Goal: Information Seeking & Learning: Compare options

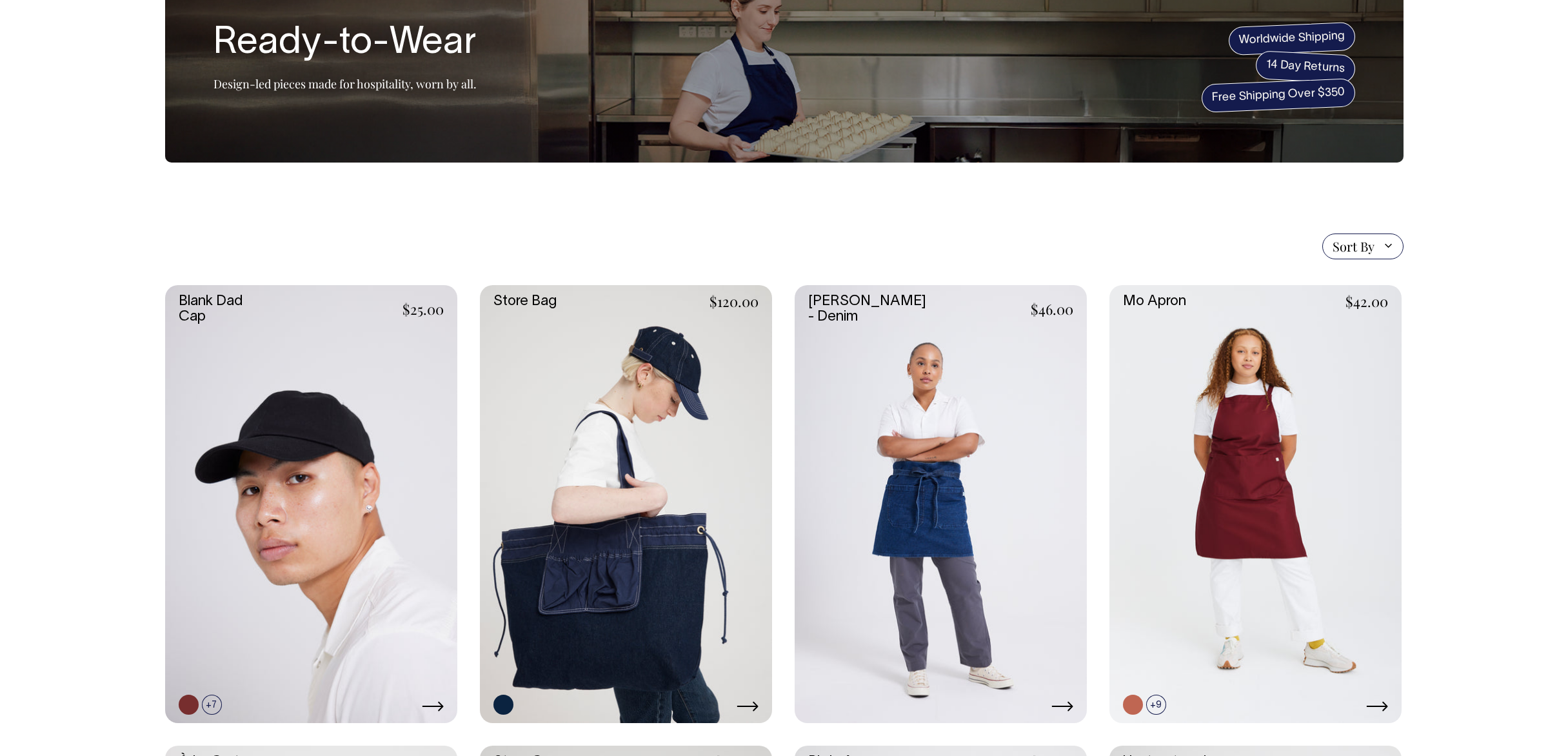
scroll to position [95, 0]
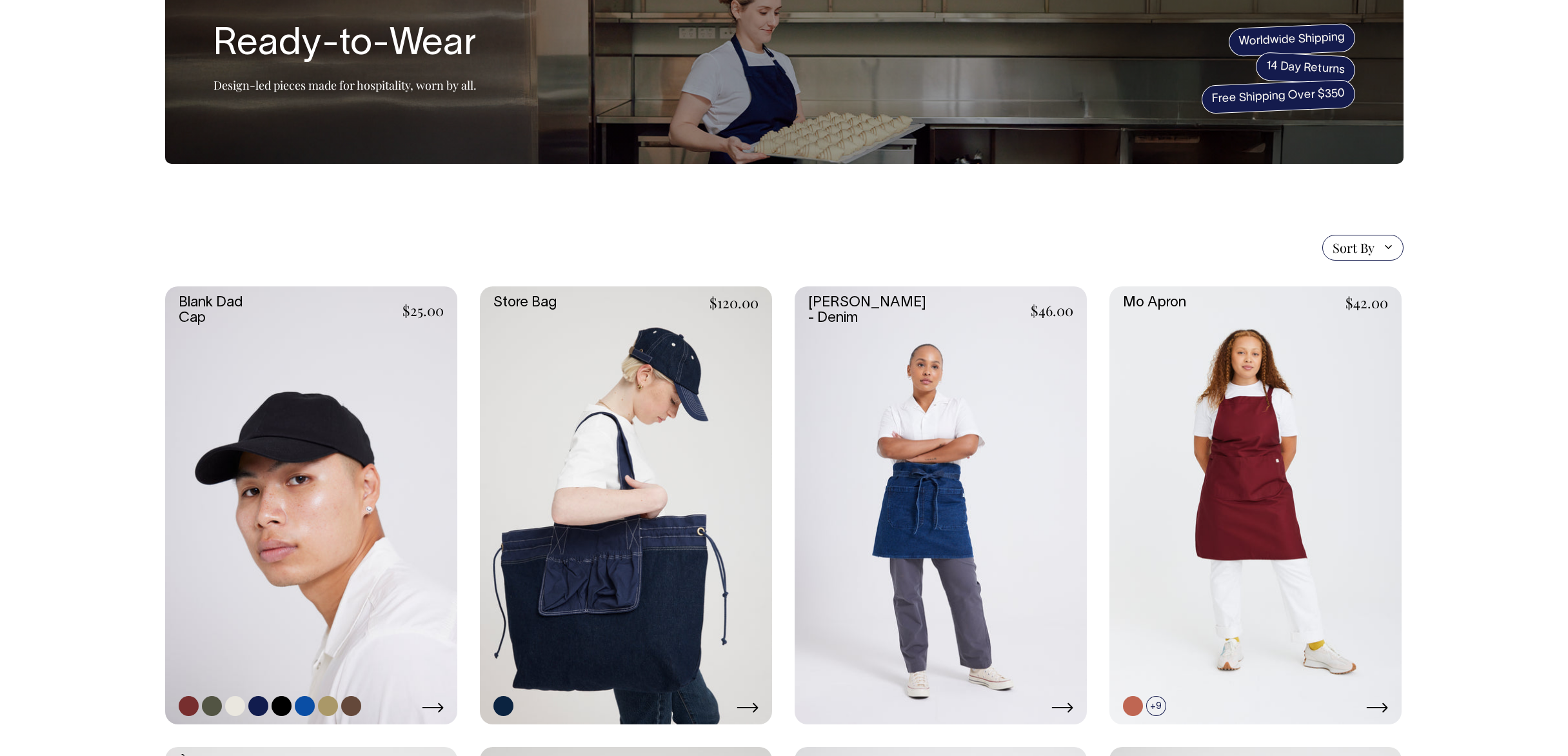
click at [296, 360] on link at bounding box center [311, 505] width 292 height 438
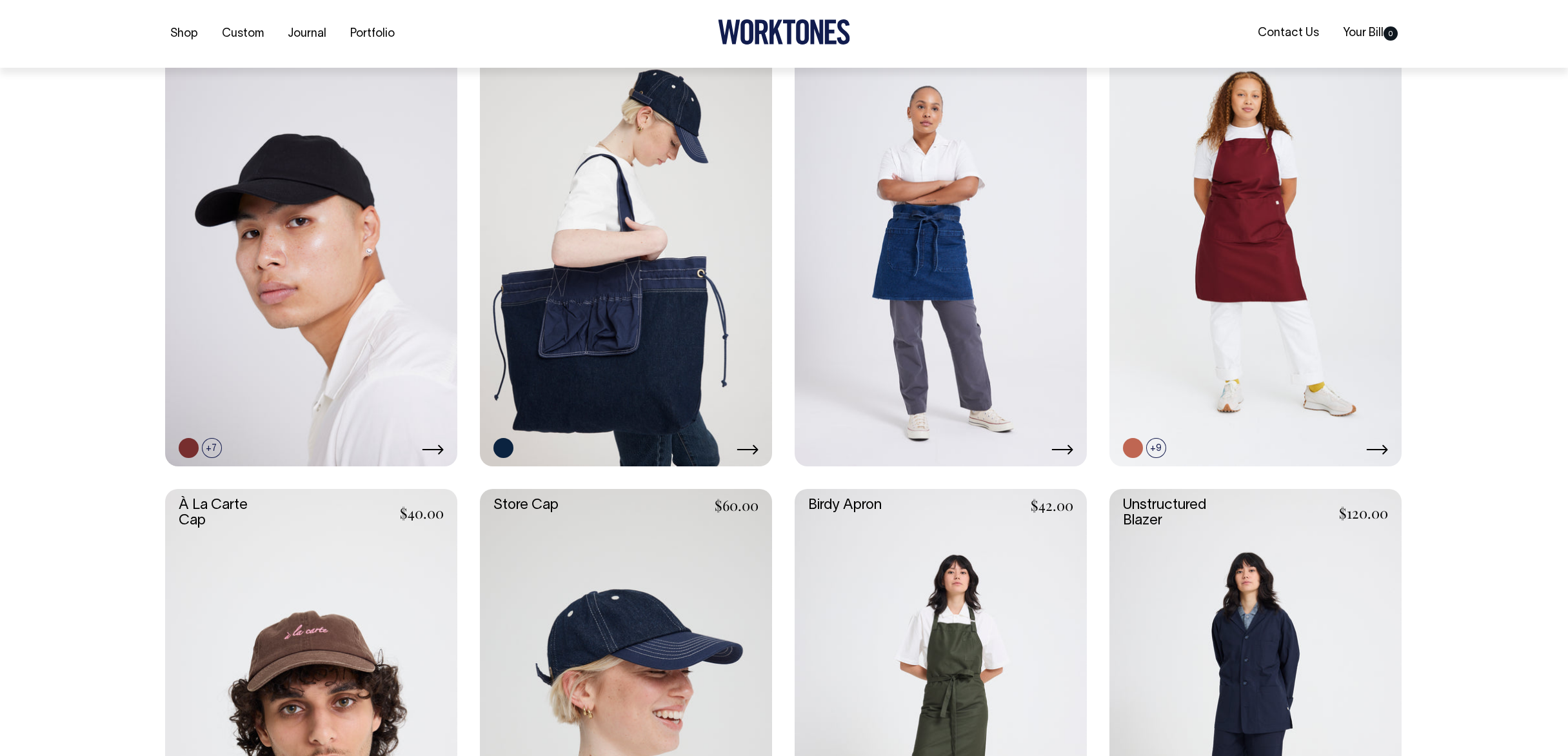
scroll to position [354, 0]
click at [1225, 269] on link at bounding box center [1256, 246] width 292 height 438
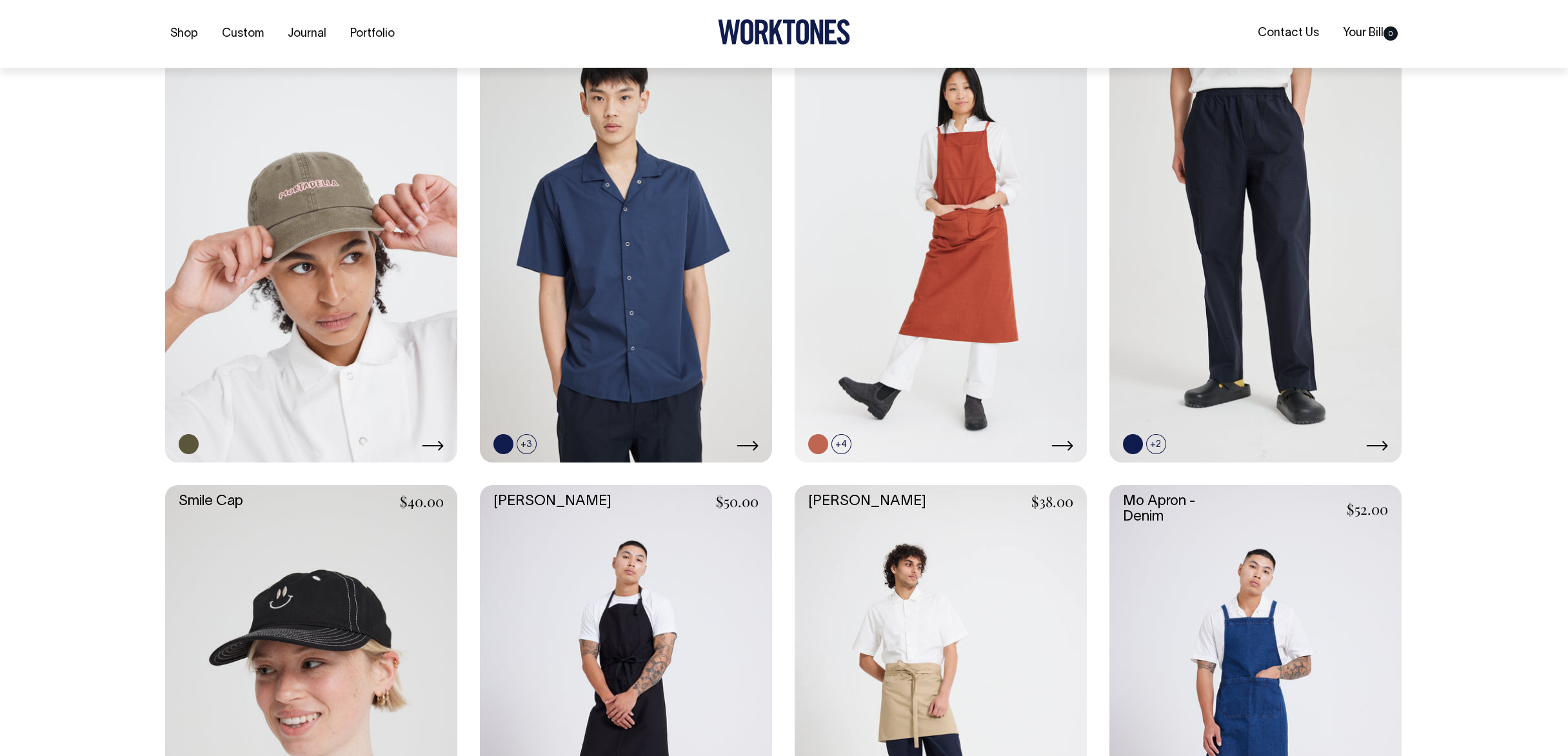
scroll to position [1279, 0]
click at [301, 237] on link at bounding box center [311, 243] width 292 height 438
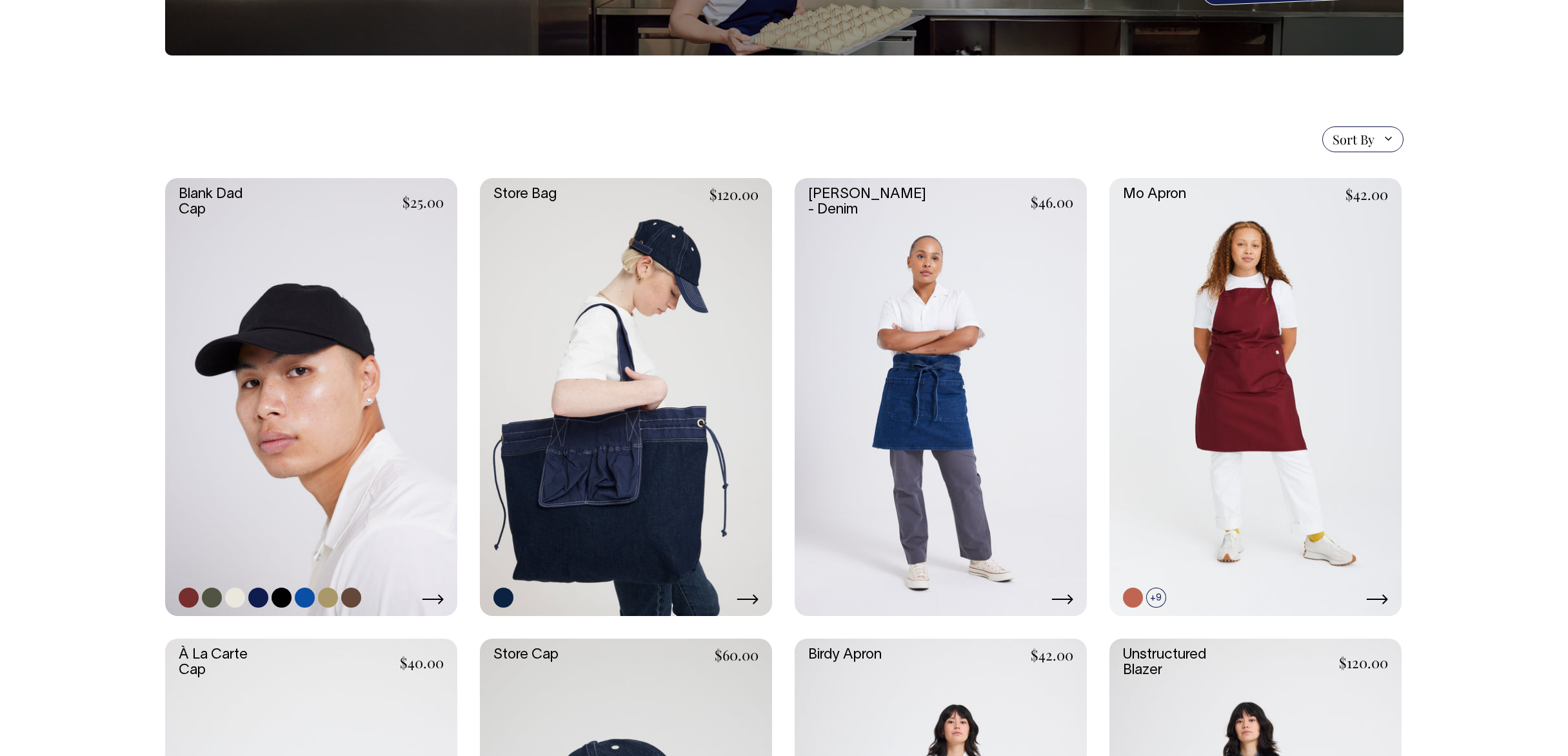
scroll to position [204, 0]
click at [291, 243] on link at bounding box center [311, 396] width 292 height 438
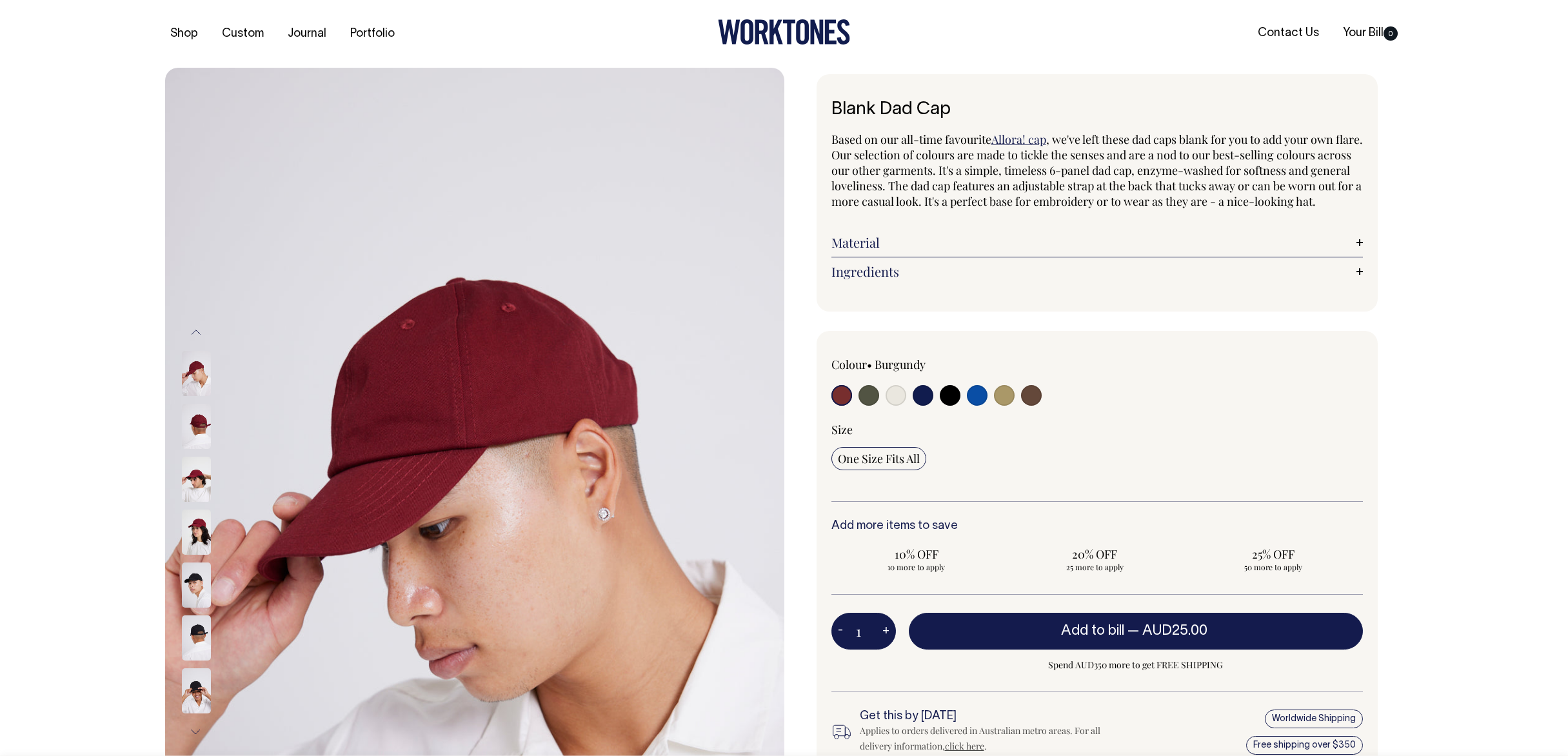
click at [873, 406] on input "radio" at bounding box center [868, 395] width 21 height 21
radio input "true"
select select "Olive"
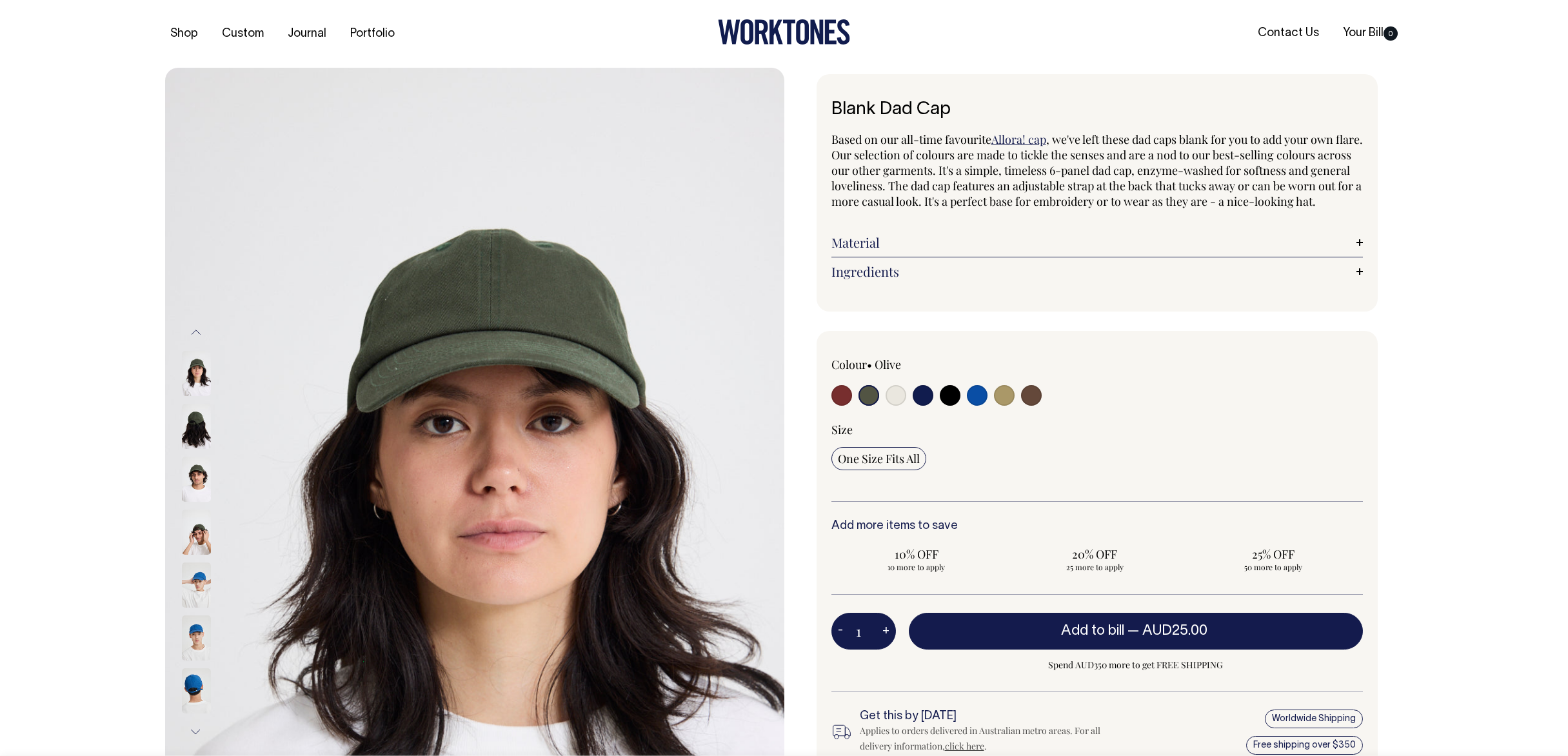
click at [891, 406] on input "radio" at bounding box center [896, 395] width 21 height 21
radio input "true"
select select "Natural"
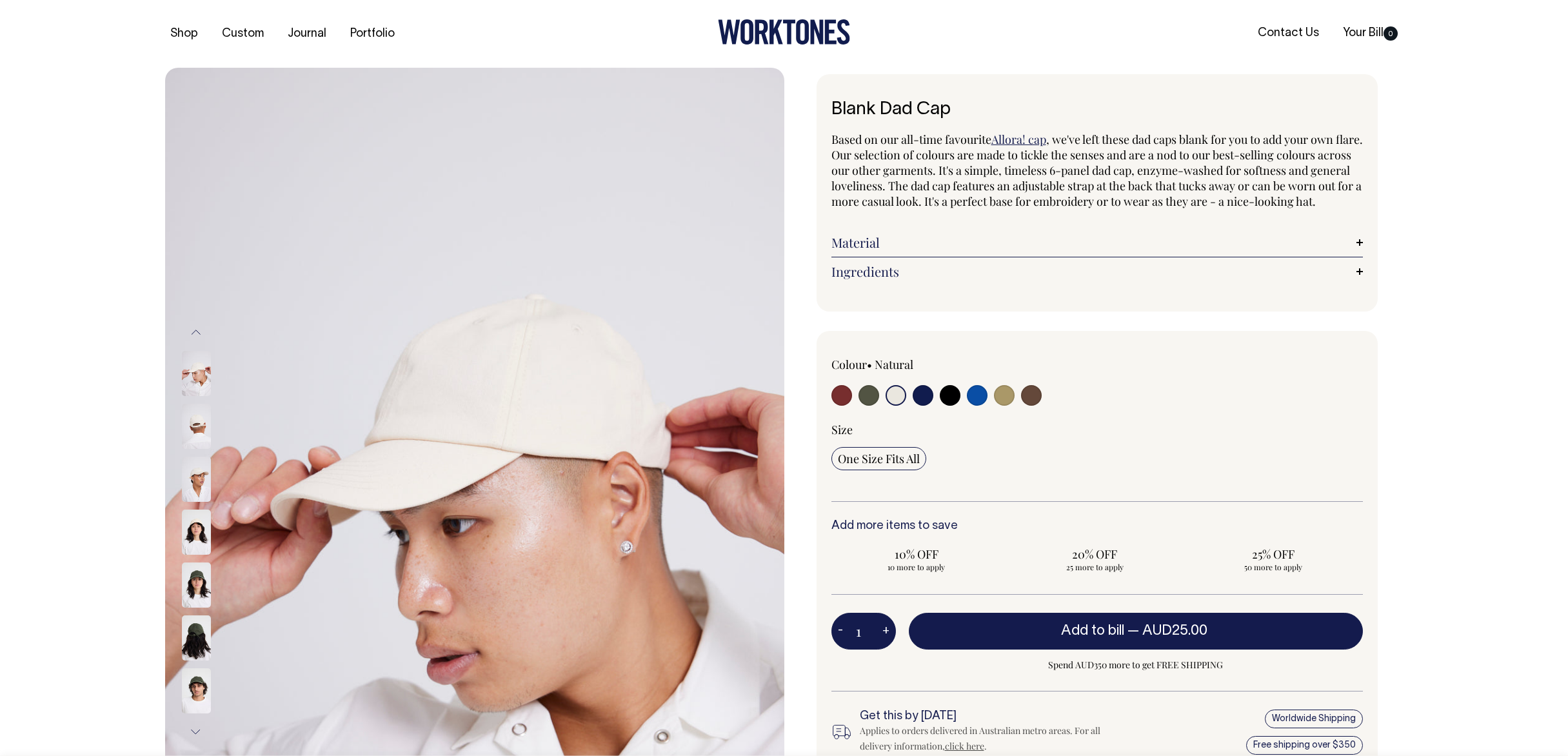
click at [926, 406] on input "radio" at bounding box center [922, 395] width 21 height 21
radio input "true"
select select "Dark Navy"
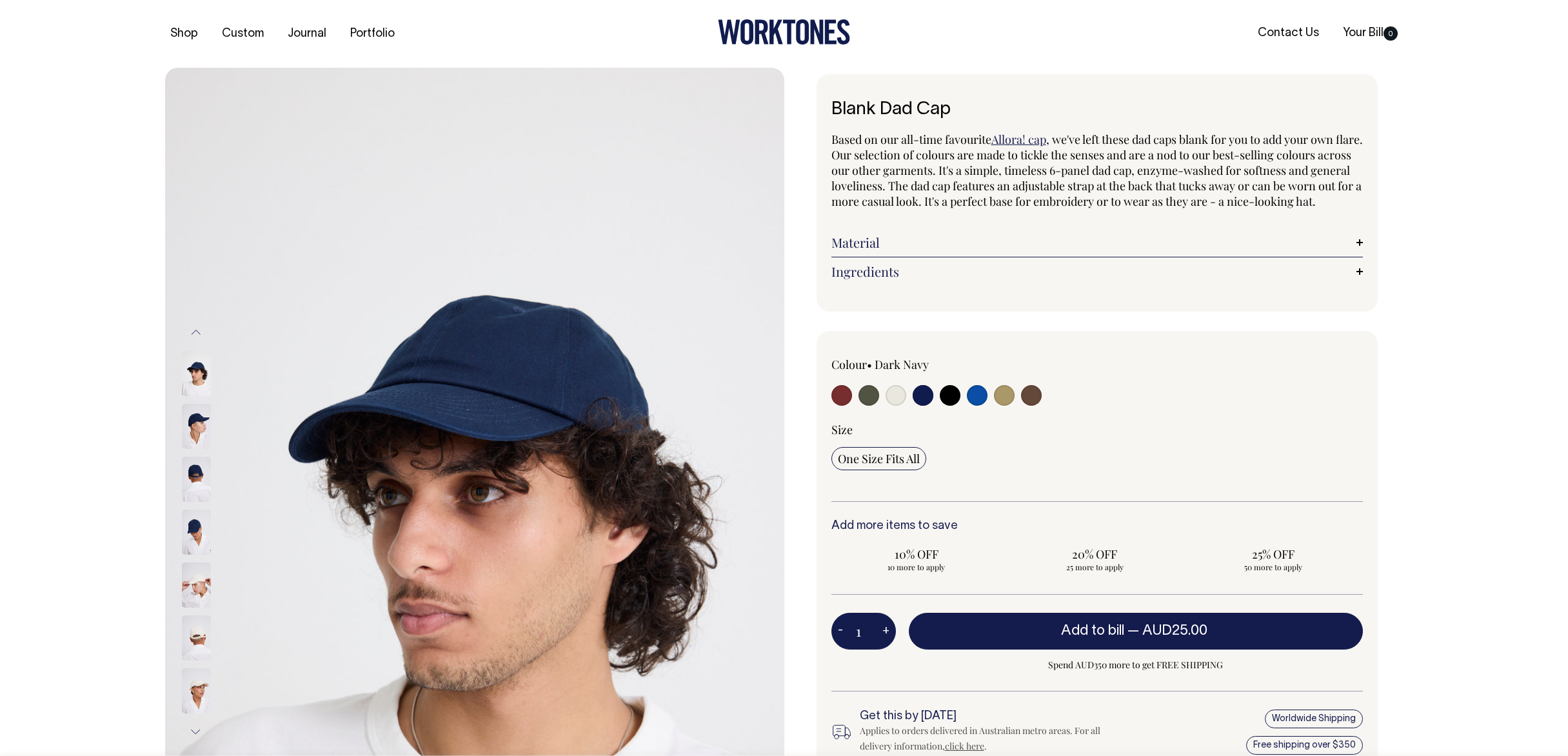
click at [949, 406] on input "radio" at bounding box center [950, 395] width 21 height 21
radio input "true"
select select "Black"
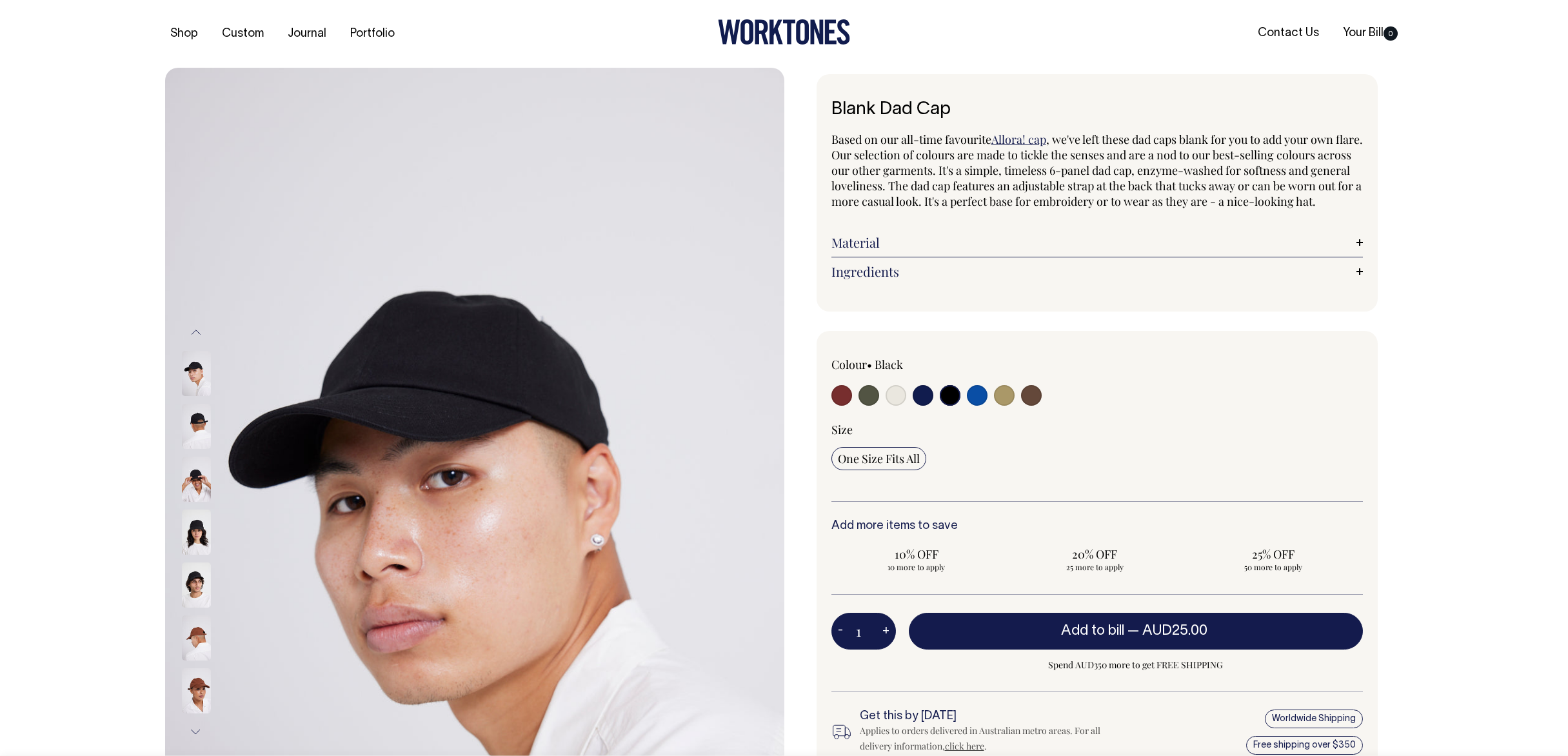
click at [981, 406] on input "radio" at bounding box center [977, 395] width 21 height 21
radio input "true"
select select "Worker Blue"
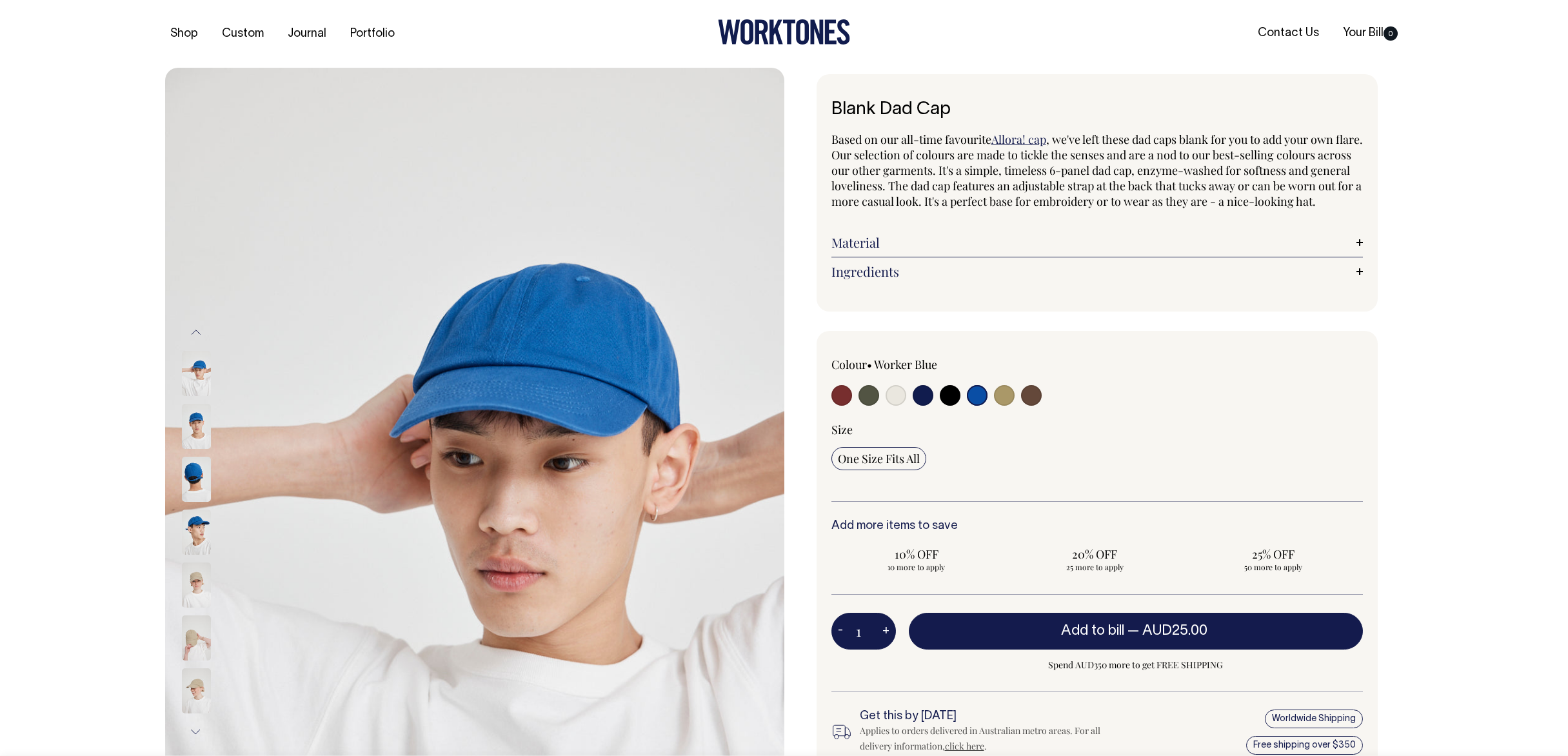
click at [1041, 409] on label at bounding box center [1031, 396] width 21 height 24
click at [1041, 406] on input "radio" at bounding box center [1031, 395] width 21 height 21
radio input "true"
select select "Espresso"
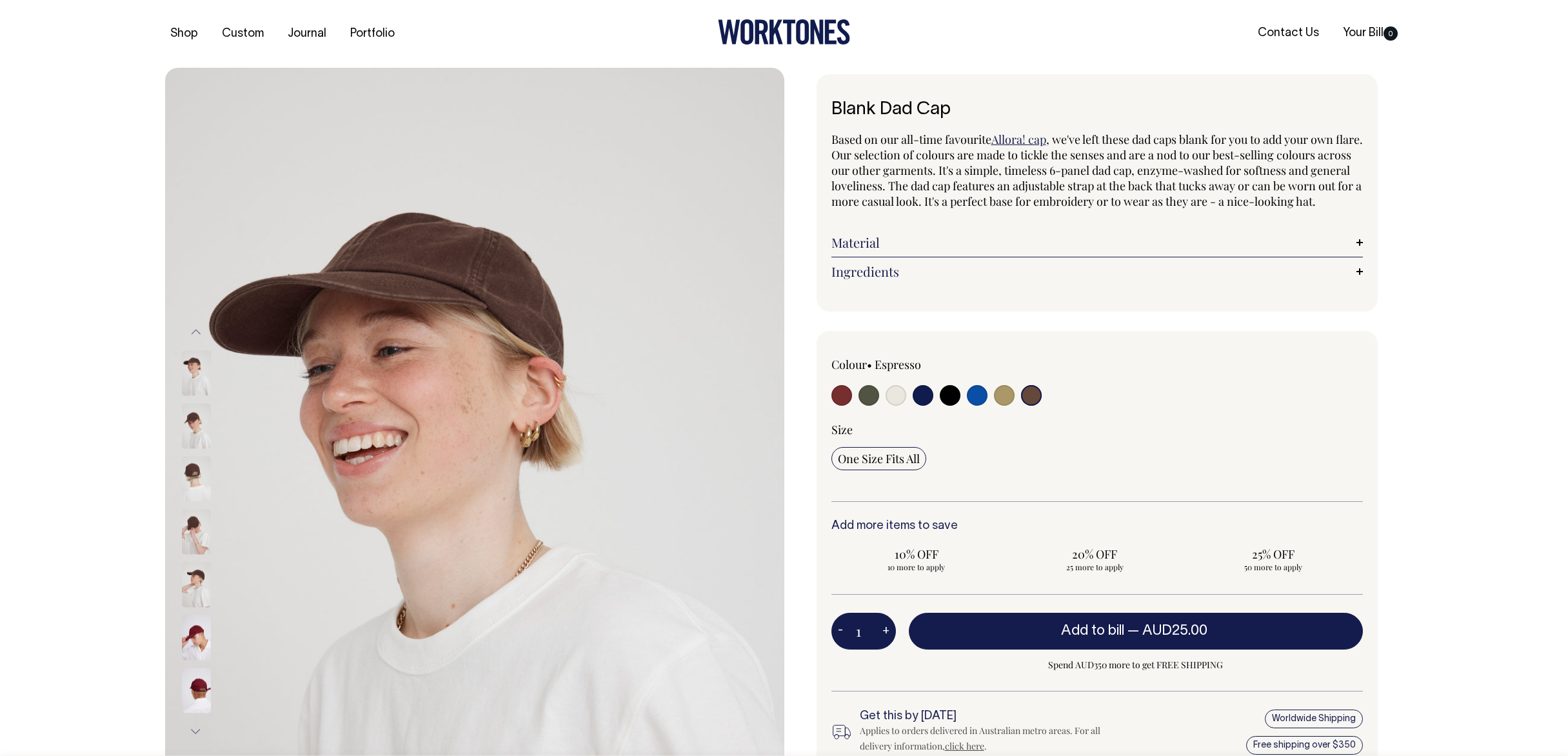
click at [899, 406] on input "radio" at bounding box center [896, 395] width 21 height 21
radio input "true"
select select "Natural"
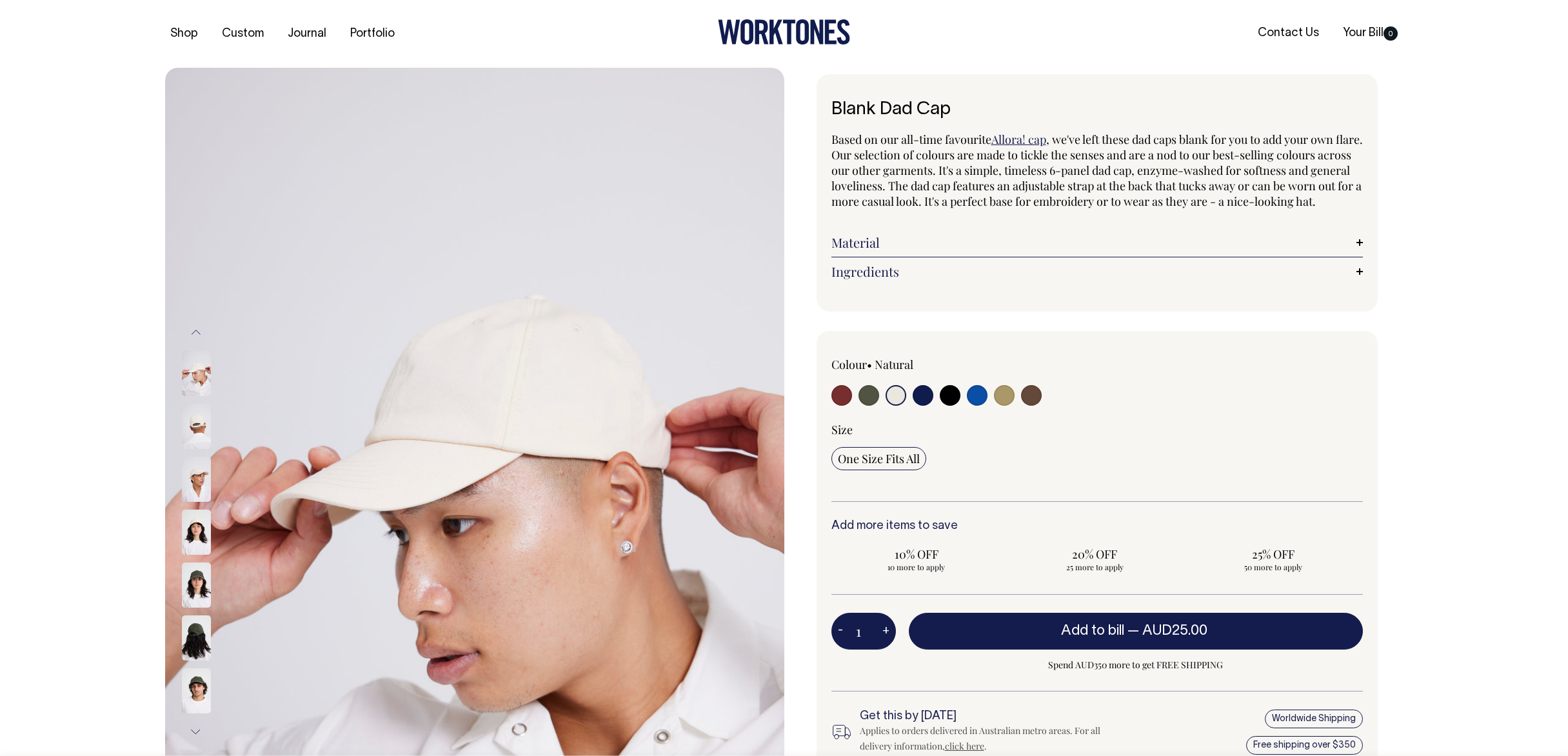
click at [863, 406] on input "radio" at bounding box center [868, 395] width 21 height 21
radio input "true"
select select "Olive"
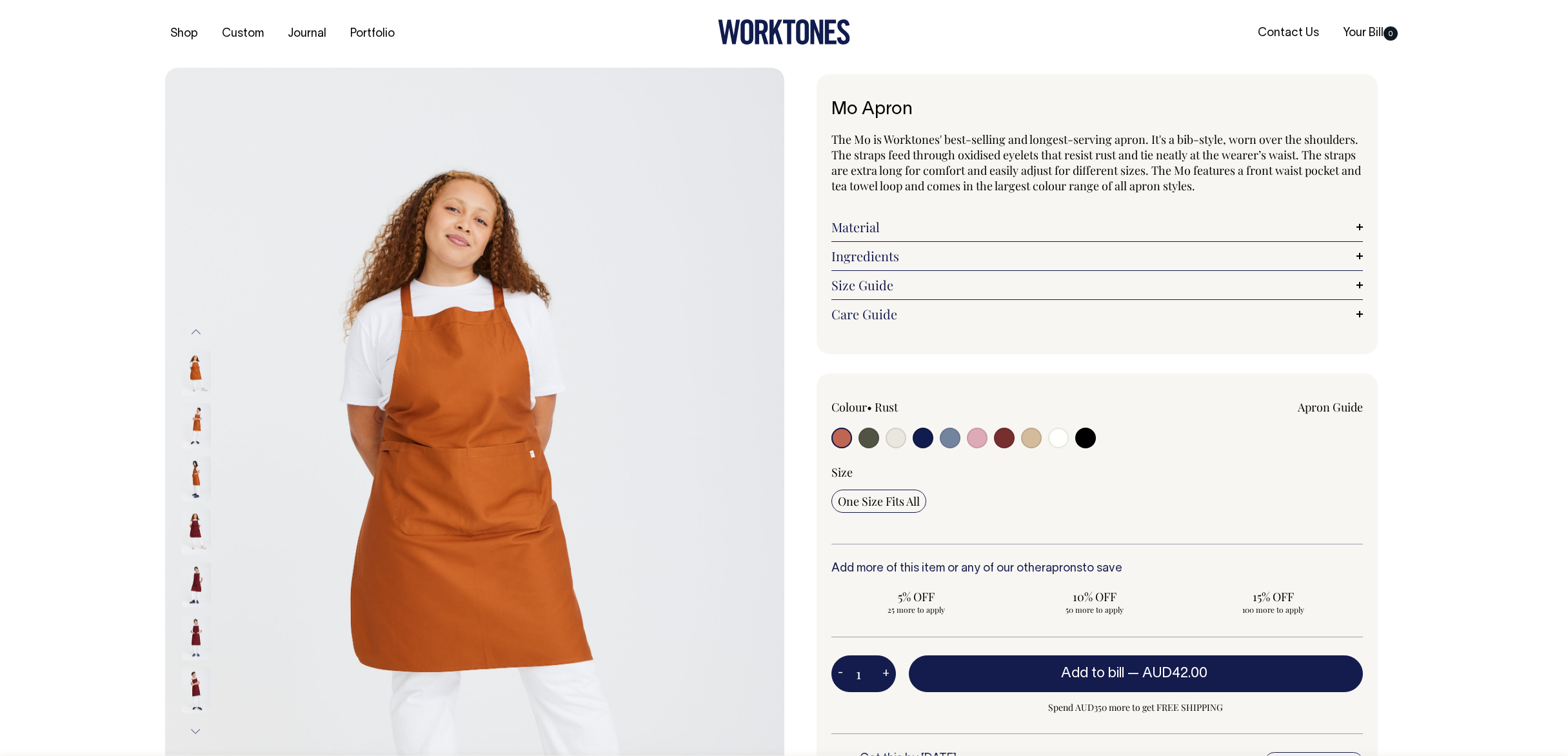
click at [874, 432] on input "radio" at bounding box center [868, 438] width 21 height 21
radio input "true"
select select "Olive"
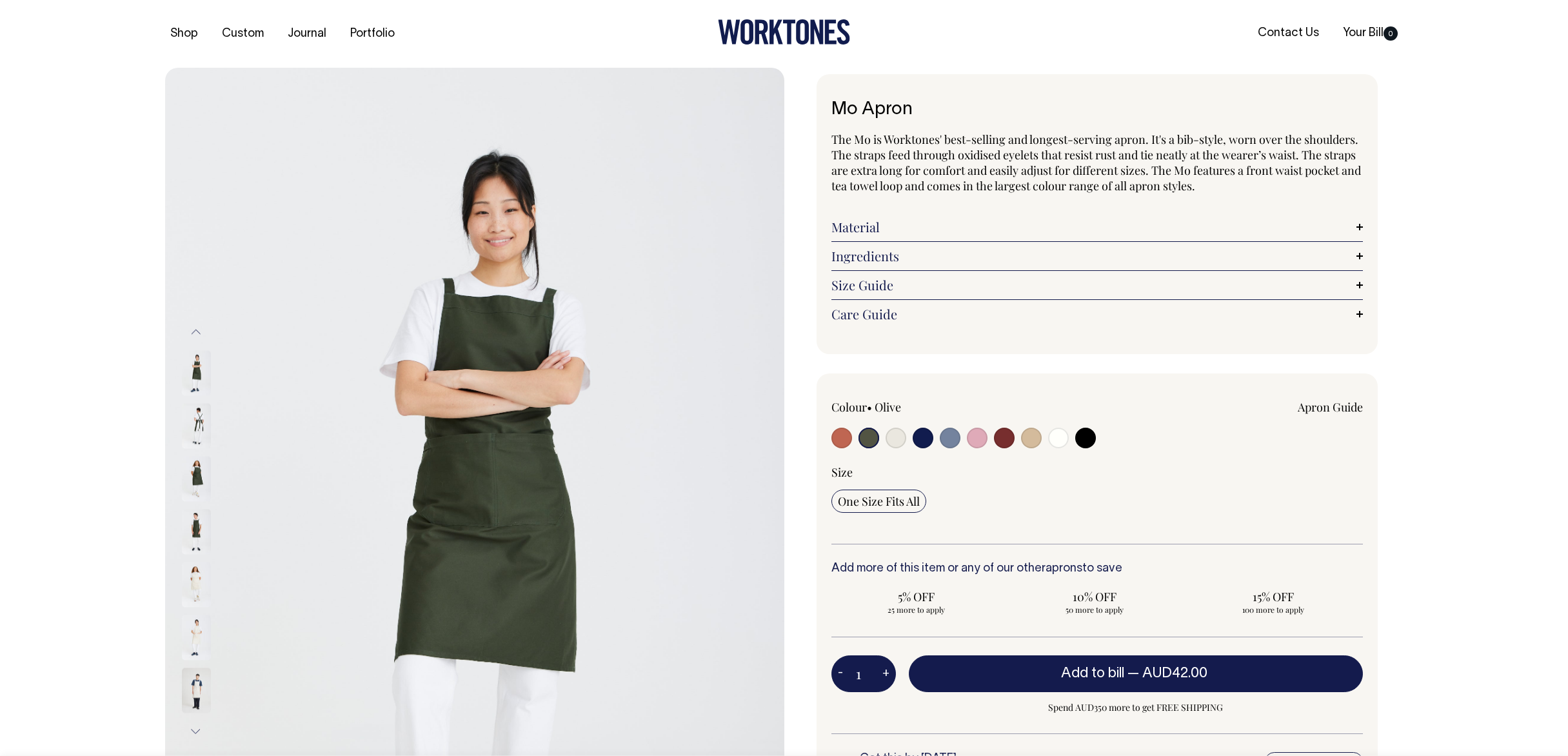
click at [891, 439] on input "radio" at bounding box center [896, 438] width 21 height 21
radio input "true"
select select "Natural"
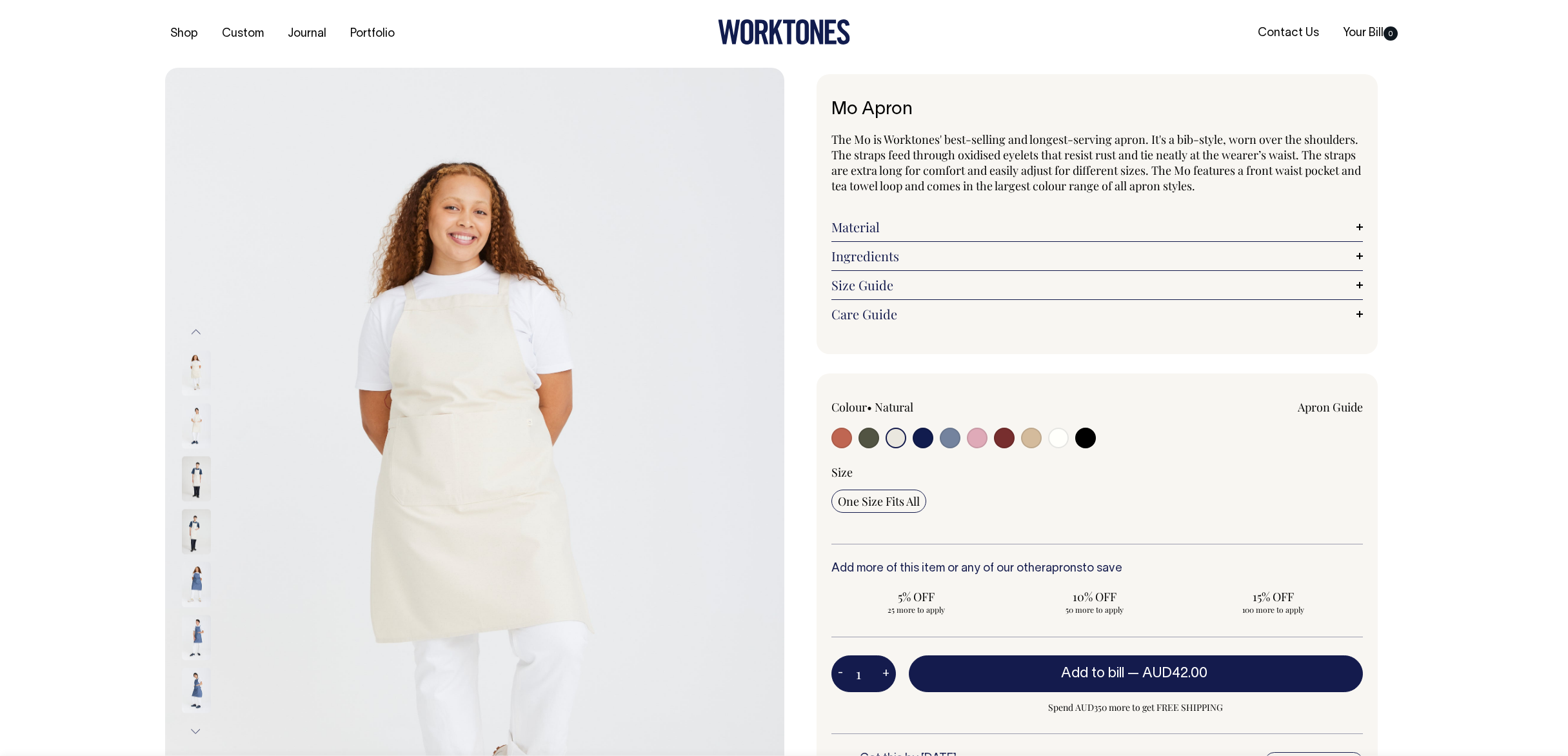
click at [1085, 438] on input "radio" at bounding box center [1085, 438] width 21 height 21
radio input "true"
select select "Black"
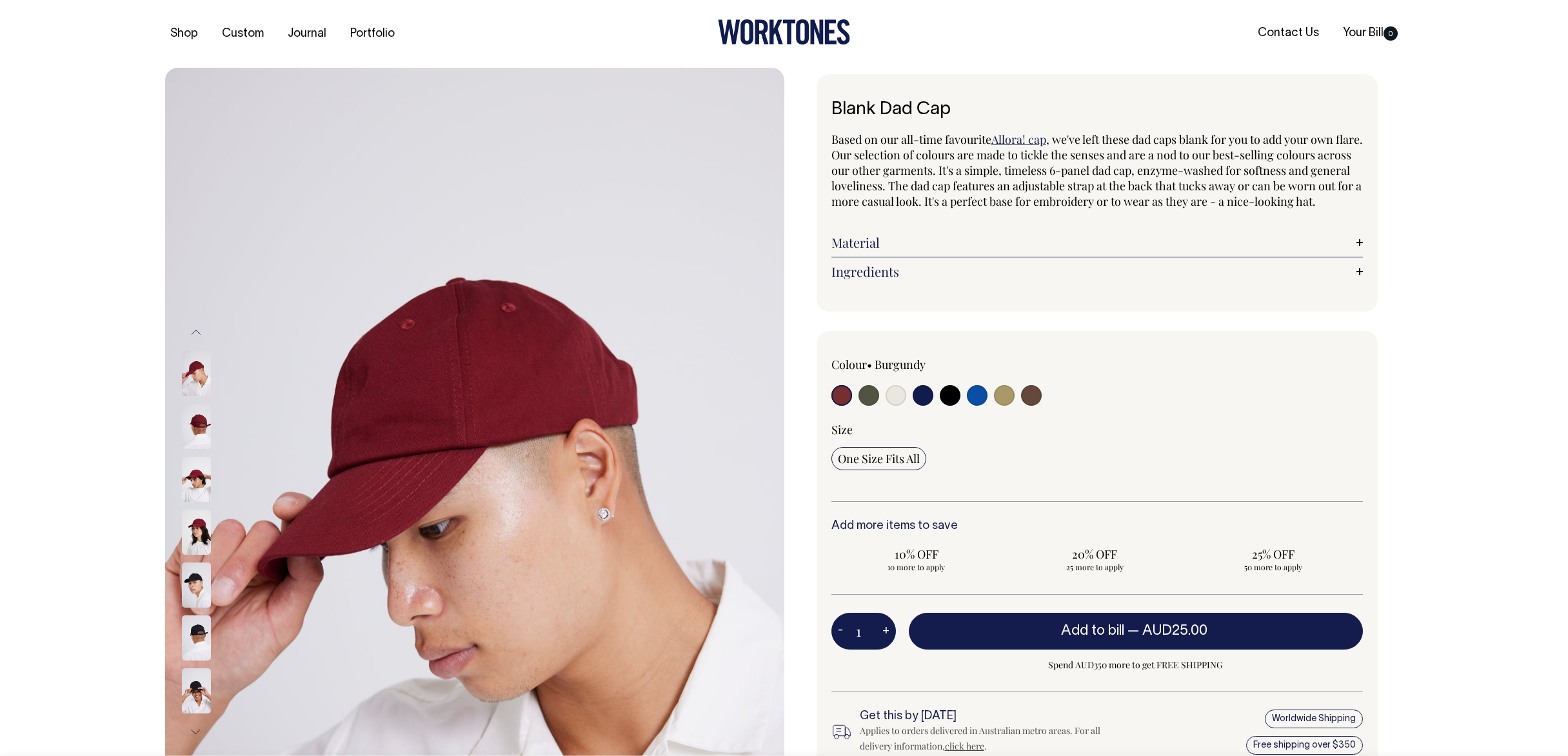
click at [867, 406] on input "radio" at bounding box center [868, 395] width 21 height 21
radio input "true"
select select "Olive"
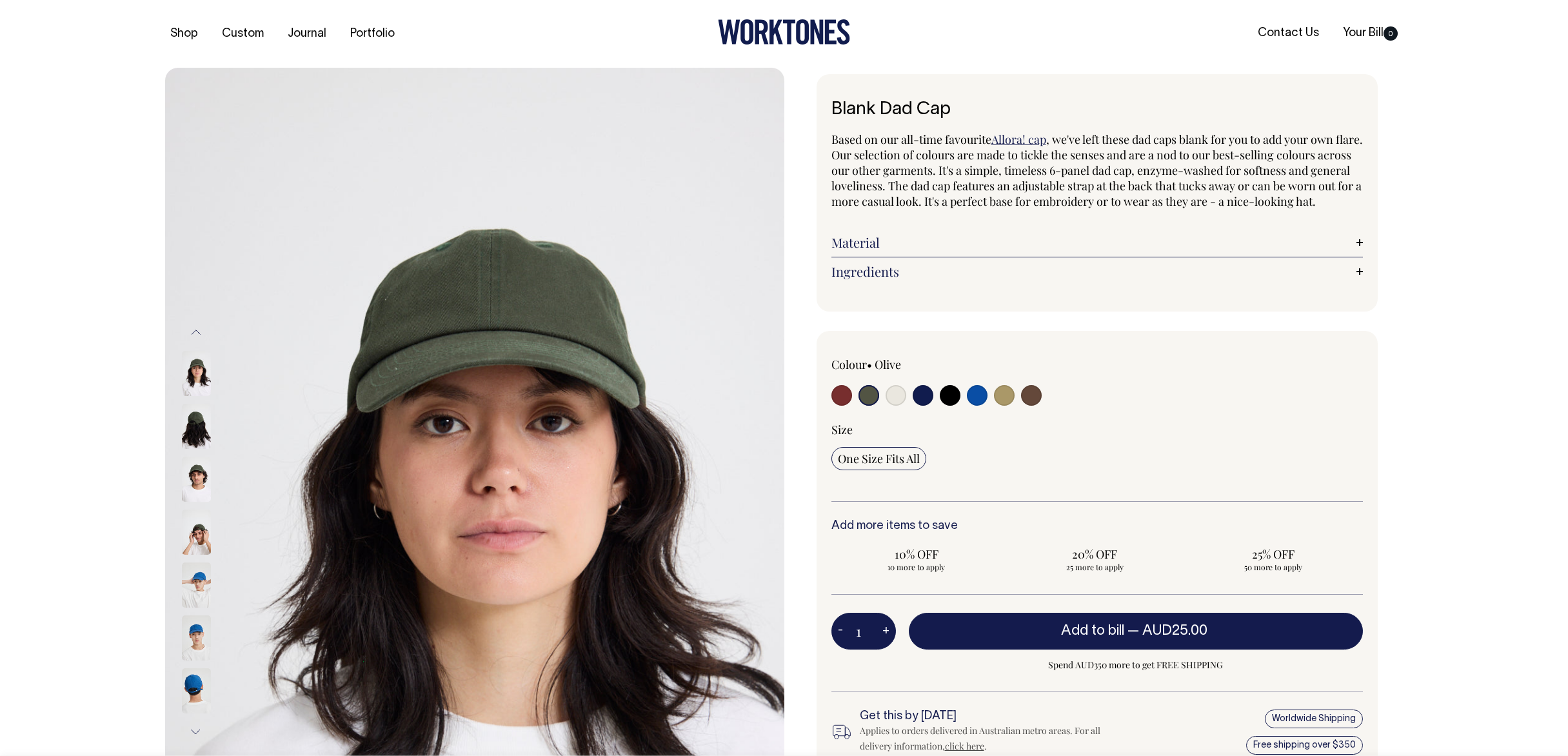
click at [896, 406] on input "radio" at bounding box center [896, 395] width 21 height 21
radio input "true"
select select "Natural"
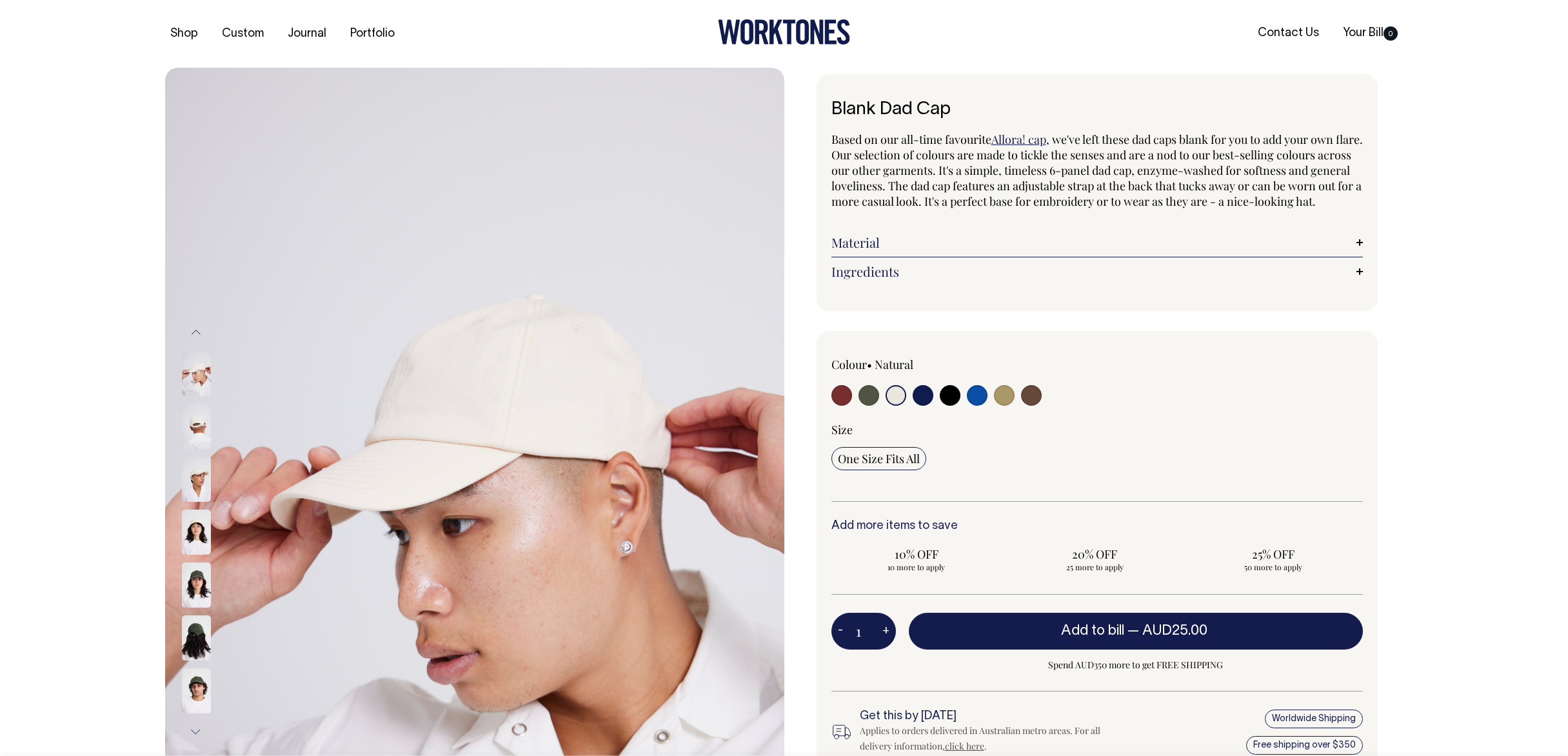
click at [925, 406] on input "radio" at bounding box center [922, 395] width 21 height 21
radio input "true"
select select "Dark Navy"
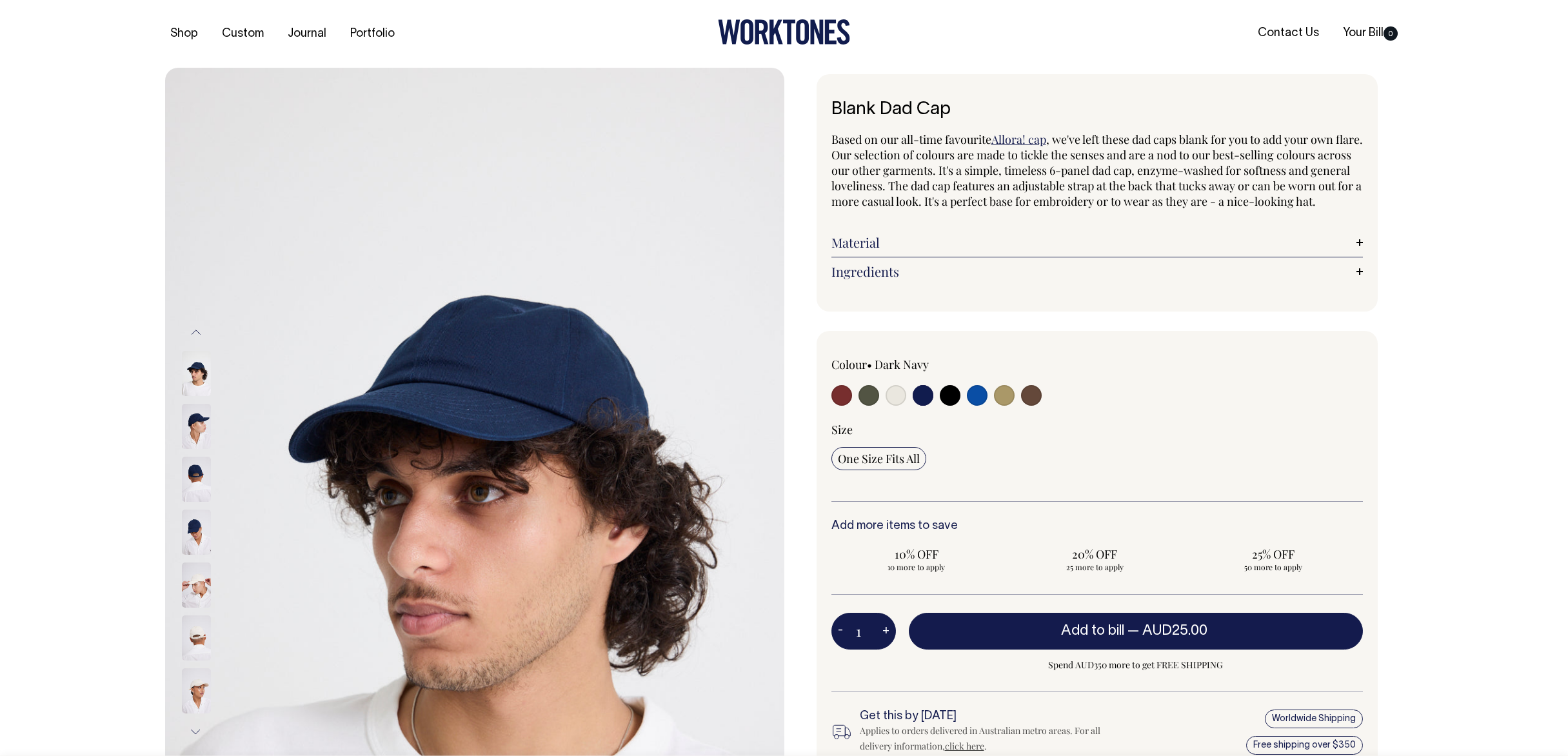
click at [953, 406] on input "radio" at bounding box center [950, 395] width 21 height 21
radio input "true"
select select "Black"
